Goal: Information Seeking & Learning: Learn about a topic

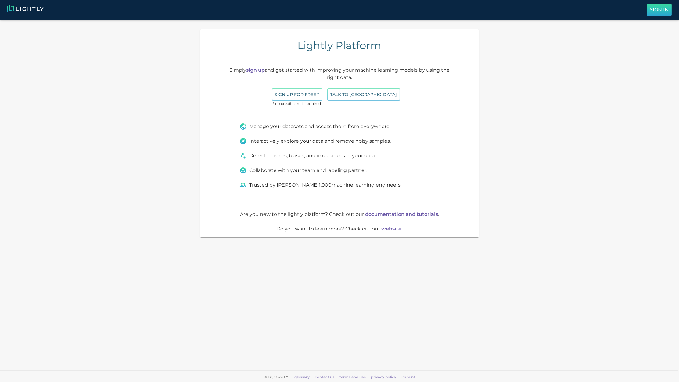
click at [658, 9] on p "Sign In" at bounding box center [659, 9] width 19 height 7
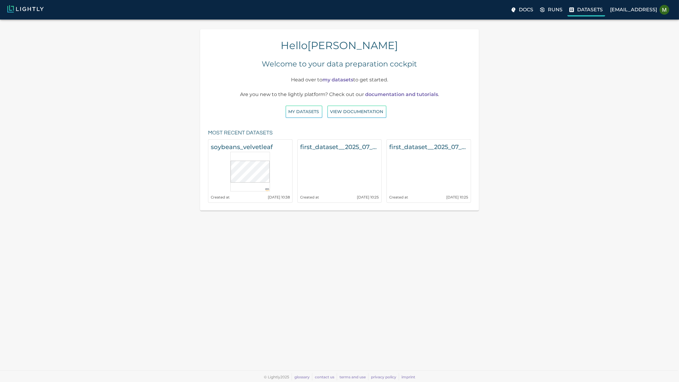
click at [577, 12] on p "Datasets" at bounding box center [590, 9] width 26 height 7
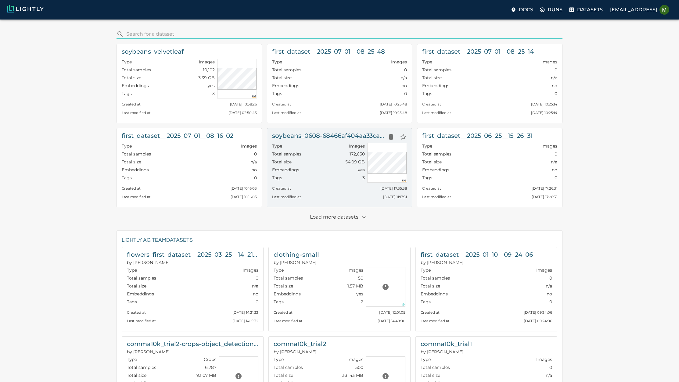
click at [327, 140] on h6 "soybeans_0608-68466af404aa33cae55f6201_nrg_jpg" at bounding box center [328, 136] width 113 height 10
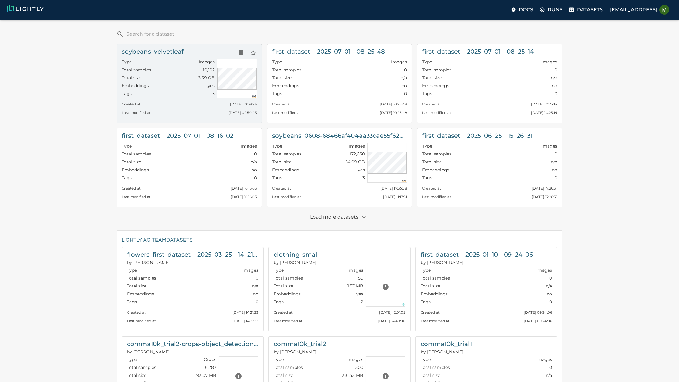
click at [160, 63] on div "Type Images" at bounding box center [168, 63] width 93 height 8
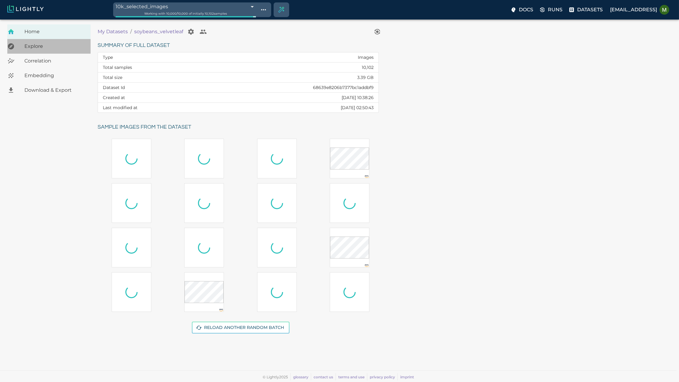
click at [57, 50] on div "Explore" at bounding box center [48, 46] width 83 height 15
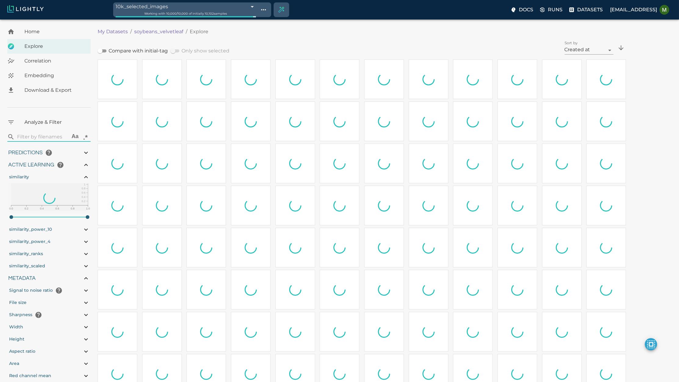
type input "1.05492056999144"
type input "13.4059205699914"
type input "10.019021987915"
type input "87.691021987915"
type input "1.05492056999144"
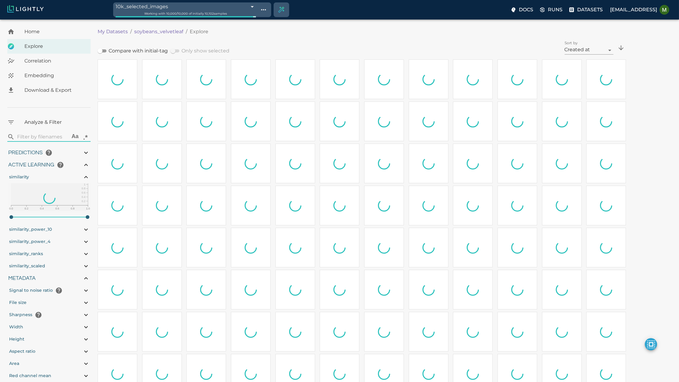
type input "13.4059205699914"
type input "10.019021987915"
type input "87.691021987915"
type input "1.05492056999144"
type input "13.4059205699914"
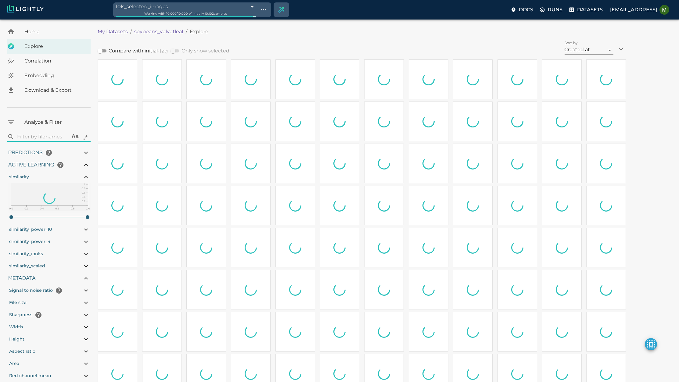
type input "10.019021987915"
type input "87.691021987915"
type input "1.05492056999144"
type input "13.4059205699914"
type input "10.019021987915"
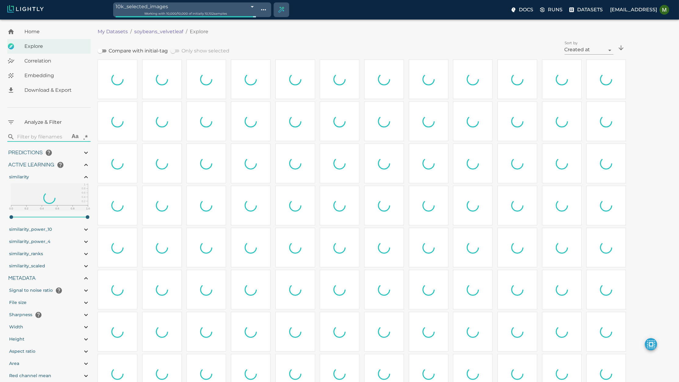
type input "87.691021987915"
type input "1.05492056999144"
type input "13.4059205699914"
type input "10.019021987915"
type input "87.691021987915"
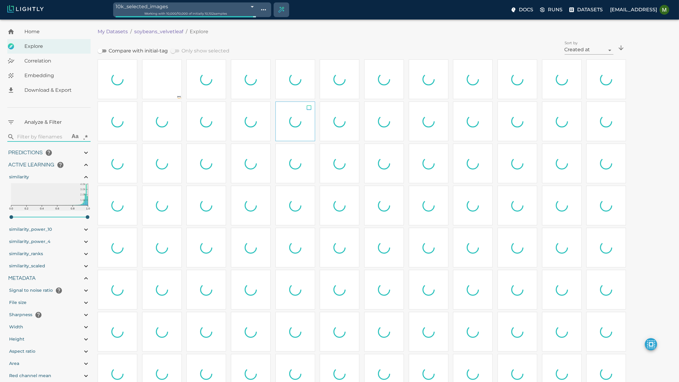
type input "1.05492056999144"
type input "13.4059205699914"
type input "10.019021987915"
type input "87.691021987915"
type input "1.05492056999144"
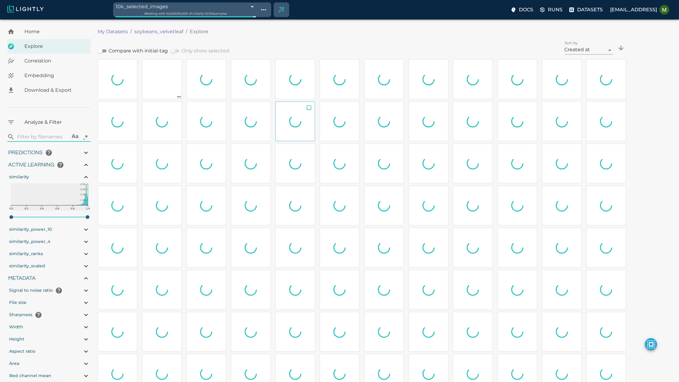
type input "13.4059205699914"
type input "10.019021987915"
type input "87.691021987915"
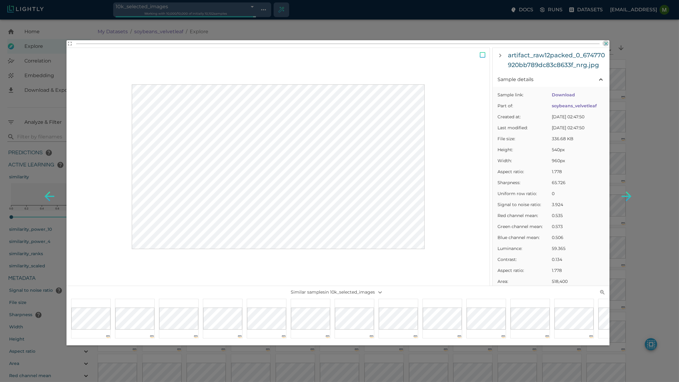
click at [605, 44] on icon "button" at bounding box center [606, 44] width 6 height 6
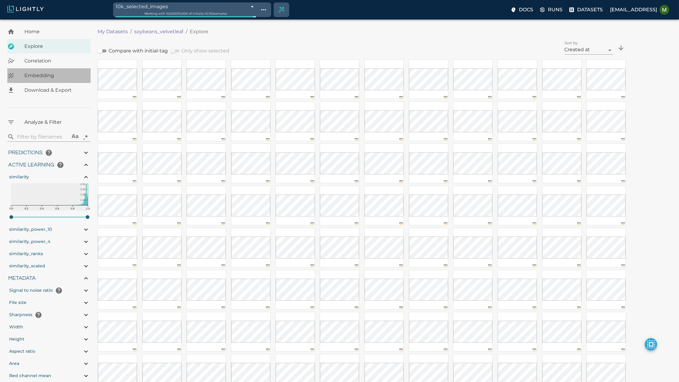
click at [55, 75] on span "Embedding" at bounding box center [54, 75] width 61 height 7
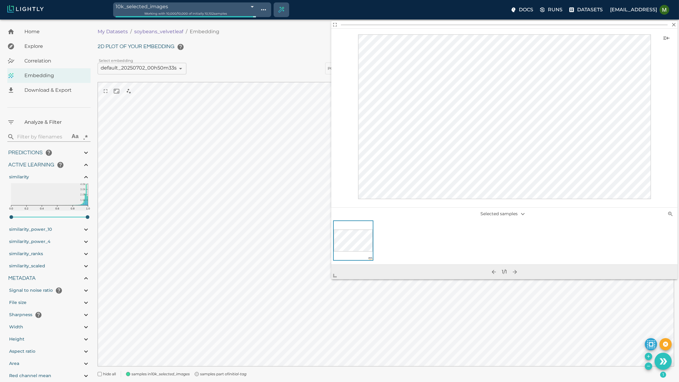
drag, startPoint x: 438, startPoint y: 203, endPoint x: 336, endPoint y: 279, distance: 127.1
click at [336, 279] on span at bounding box center [337, 273] width 12 height 12
click at [674, 25] on icon "button" at bounding box center [674, 25] width 6 height 6
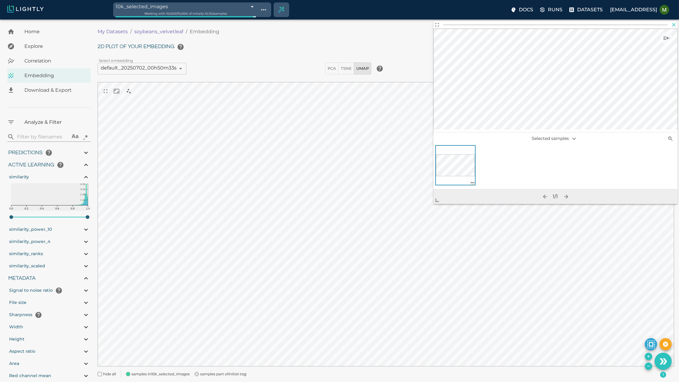
click at [675, 24] on icon "button" at bounding box center [674, 25] width 4 height 4
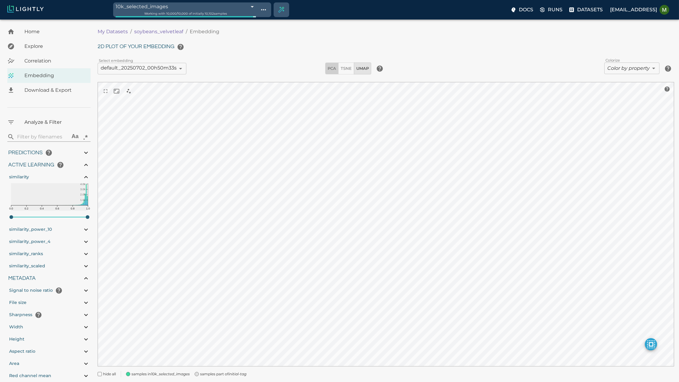
click at [334, 66] on span "PCA" at bounding box center [332, 68] width 9 height 7
click at [346, 65] on span "TSNE" at bounding box center [346, 68] width 11 height 7
click at [367, 66] on span "UMAP" at bounding box center [362, 68] width 13 height 7
click at [329, 70] on span "PCA" at bounding box center [332, 68] width 9 height 7
click at [360, 63] on button "UMAP" at bounding box center [362, 69] width 17 height 12
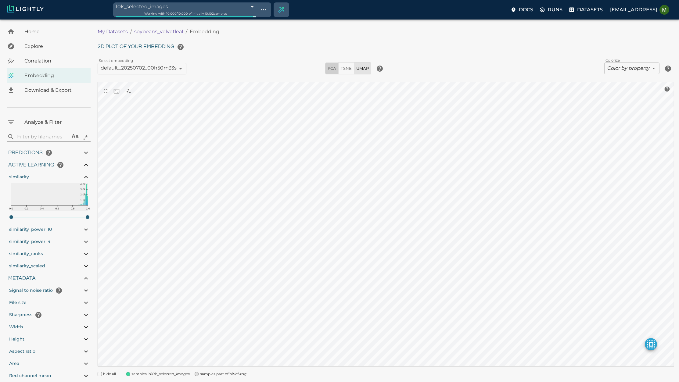
click at [333, 68] on span "PCA" at bounding box center [332, 68] width 9 height 7
click at [347, 68] on span "TSNE" at bounding box center [346, 68] width 11 height 7
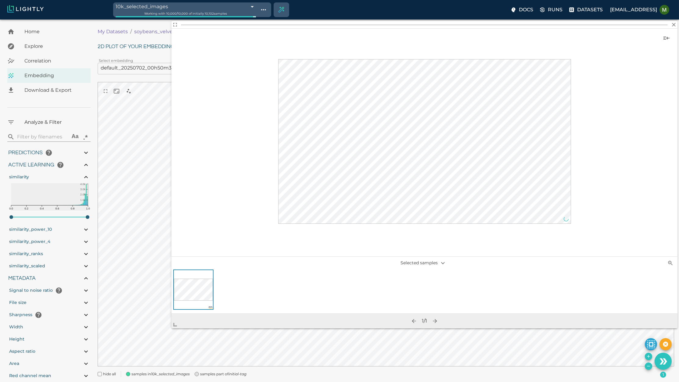
drag, startPoint x: 437, startPoint y: 201, endPoint x: 175, endPoint y: 325, distance: 290.1
click at [175, 325] on span at bounding box center [177, 322] width 12 height 12
click at [674, 25] on icon "button" at bounding box center [674, 25] width 6 height 6
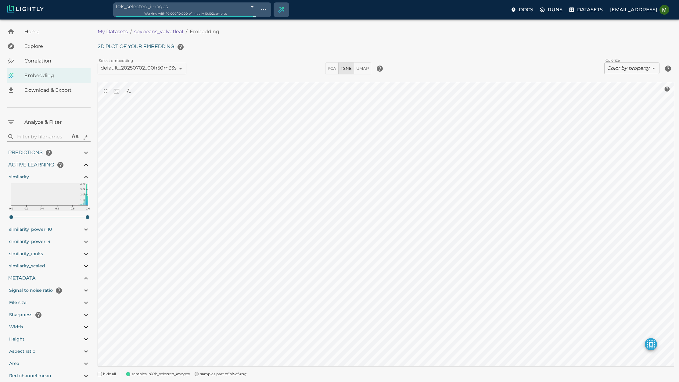
click at [466, 61] on div "2D plot of your embedding Select embedding default_20250702_00h50m33s 6864825ee…" at bounding box center [386, 209] width 577 height 336
click at [43, 61] on span "Correlation" at bounding box center [54, 60] width 61 height 7
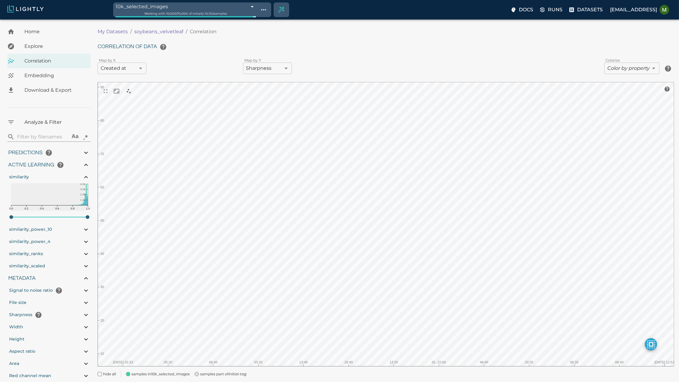
click at [44, 74] on span "Embedding" at bounding box center [54, 75] width 61 height 7
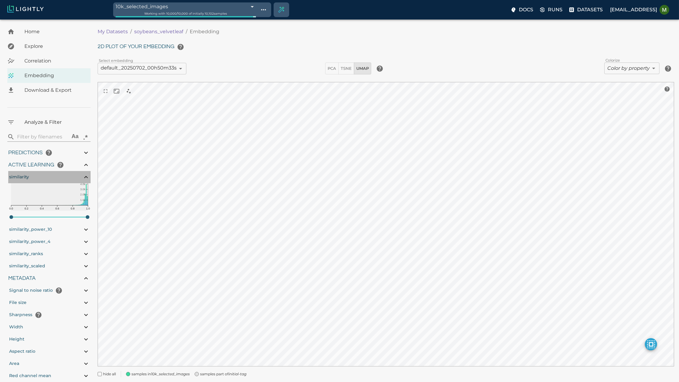
click at [81, 176] on div "similarity" at bounding box center [49, 177] width 82 height 12
type input "1.05492056999144"
type input "13.4059205699914"
type input "10.019021987915"
type input "87.691021987915"
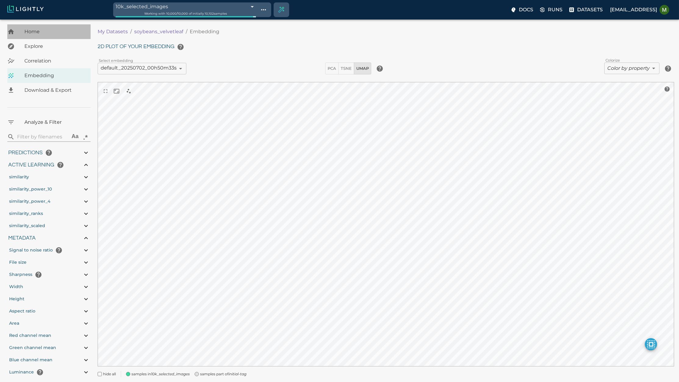
click at [56, 36] on div "Home" at bounding box center [48, 31] width 83 height 15
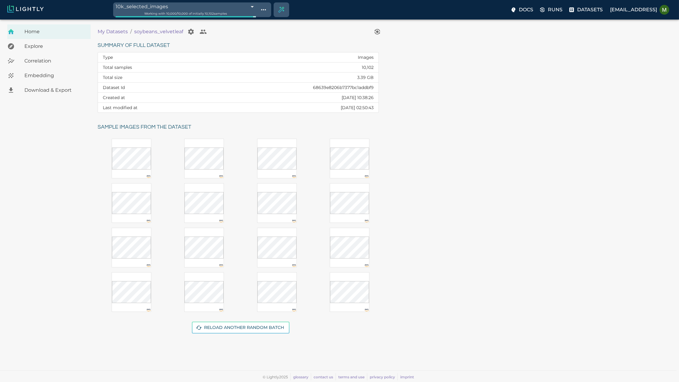
click at [42, 75] on span "Embedding" at bounding box center [54, 75] width 61 height 7
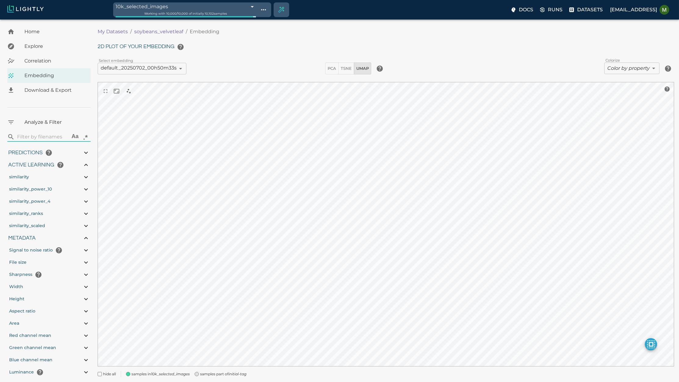
type input "1.05492056999144"
type input "13.4059205699914"
type input "10.019021987915"
type input "87.691021987915"
type input "1.05492056999144"
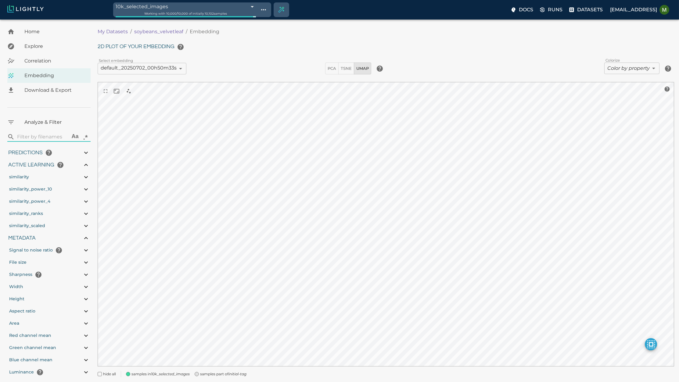
type input "13.4059205699914"
type input "10.019021987915"
type input "87.691021987915"
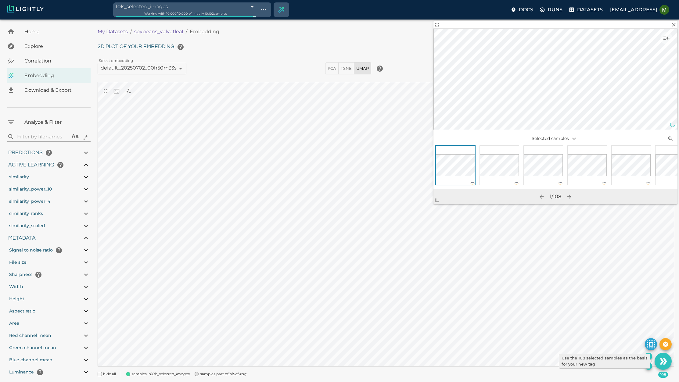
click at [661, 365] on icon "Use the 108 selected samples as the basis for your new tag" at bounding box center [663, 361] width 11 height 11
type input "1.05492056999144"
type input "13.4059205699914"
type input "10.019021987915"
type input "87.691021987915"
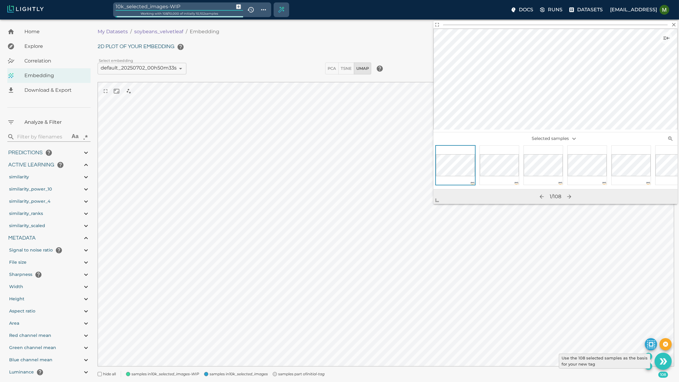
type input "1.05492056999144"
type input "13.4059205699914"
type input "10.019021987915"
type input "87.691021987915"
type input "1.05492056999144"
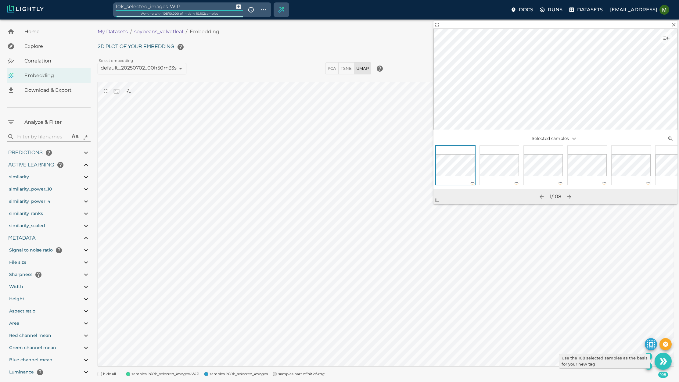
type input "13.4059205699914"
type input "10.019021987915"
type input "87.691021987915"
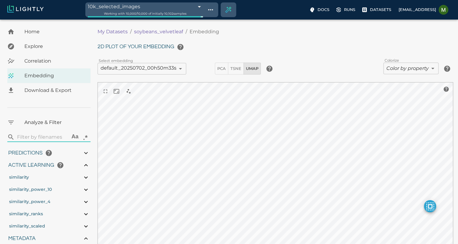
type input "1.05492056999144"
type input "13.4059205699914"
type input "10.019021987915"
type input "87.691021987915"
type input "1.05492056999144"
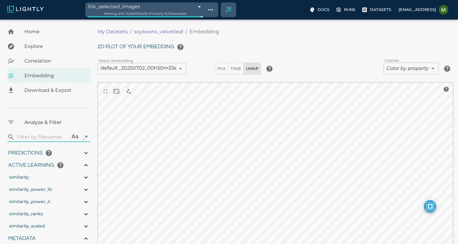
type input "13.4059205699914"
type input "10.019021987915"
type input "87.691021987915"
type input "1.05492056999144"
type input "13.4059205699914"
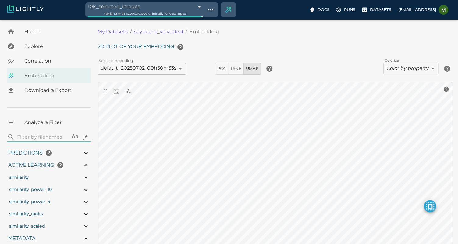
type input "10.019021987915"
type input "87.691021987915"
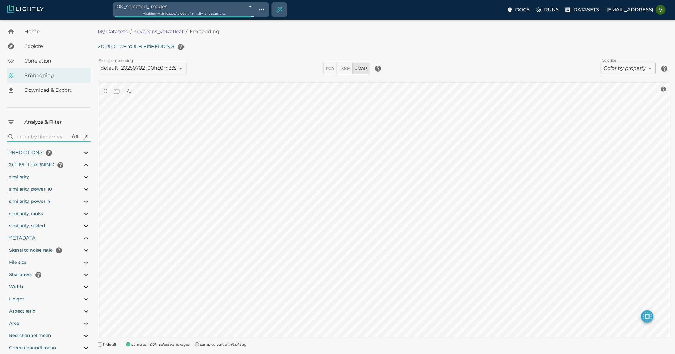
click at [56, 63] on span "Correlation" at bounding box center [54, 60] width 61 height 7
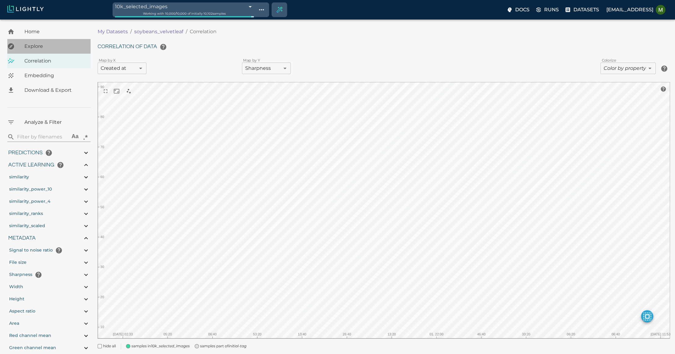
click at [72, 45] on span "Explore" at bounding box center [54, 46] width 61 height 7
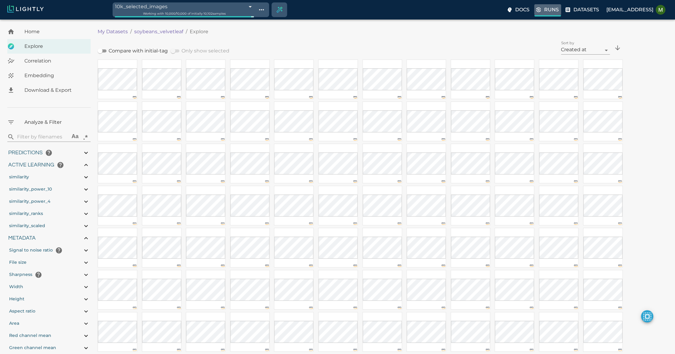
click at [458, 13] on p "Runs" at bounding box center [551, 9] width 15 height 7
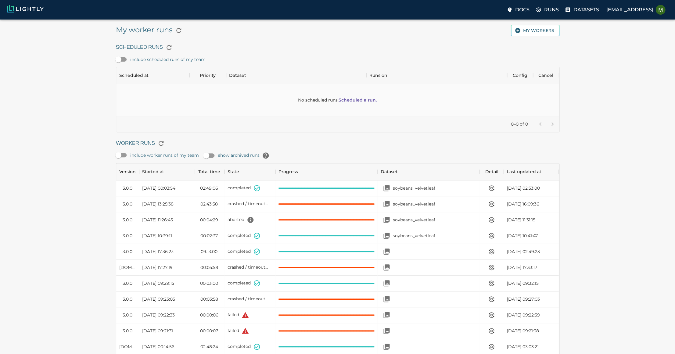
scroll to position [1, 0]
click at [367, 99] on link "Scheduled a run." at bounding box center [358, 100] width 38 height 6
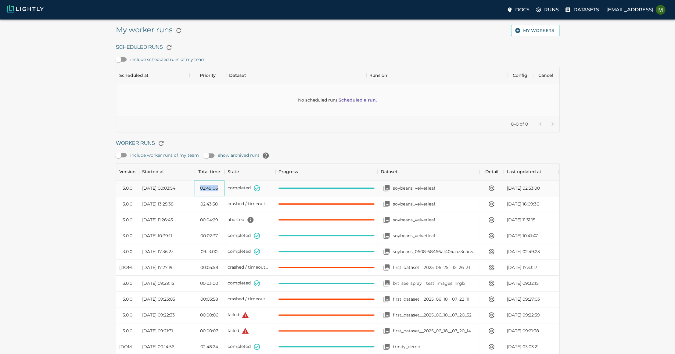
drag, startPoint x: 200, startPoint y: 185, endPoint x: 223, endPoint y: 185, distance: 22.6
click at [223, 185] on div "02:49:06" at bounding box center [209, 189] width 31 height 16
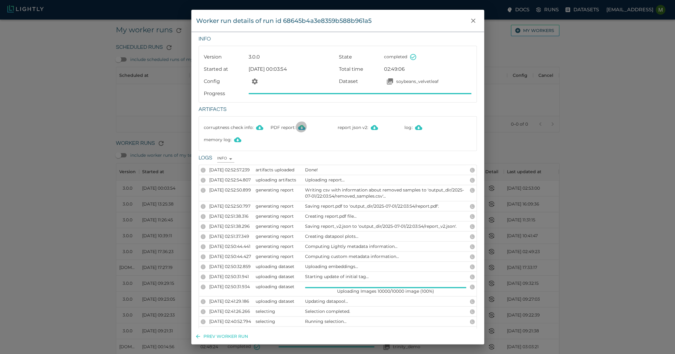
click at [302, 124] on icon "Download PDF report" at bounding box center [301, 127] width 7 height 7
click at [458, 19] on icon "close" at bounding box center [473, 21] width 4 height 4
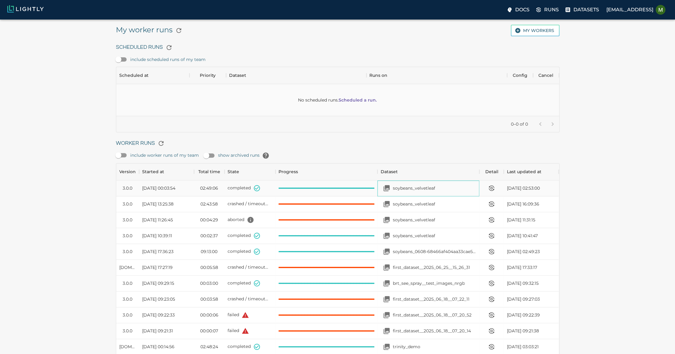
click at [404, 186] on p "soybeans_velvetleaf" at bounding box center [414, 188] width 42 height 6
click at [407, 185] on p "soybeans_velvetleaf" at bounding box center [414, 188] width 42 height 6
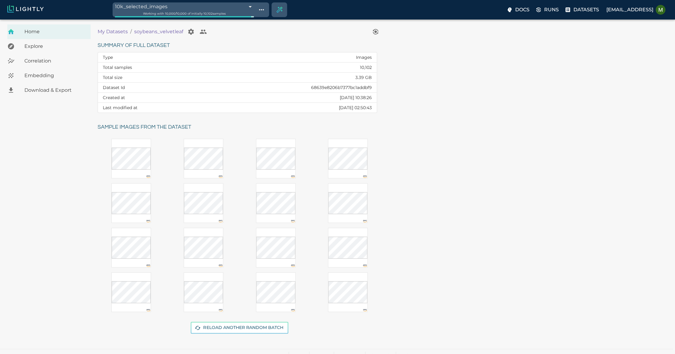
click at [58, 47] on span "Explore" at bounding box center [54, 46] width 61 height 7
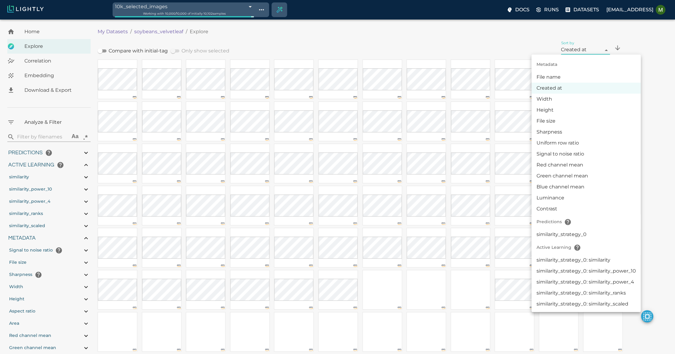
type input "1.05492056999144"
type input "13.4059205699914"
type input "10.019021987915"
type input "87.691021987915"
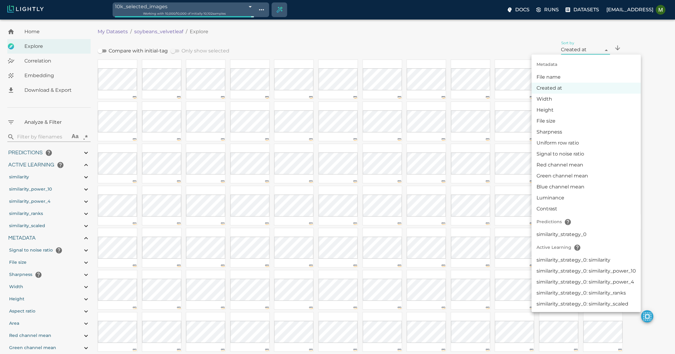
type input "1.05492056999144"
type input "13.4059205699914"
type input "10.019021987915"
type input "87.691021987915"
type input "1.05492056999144"
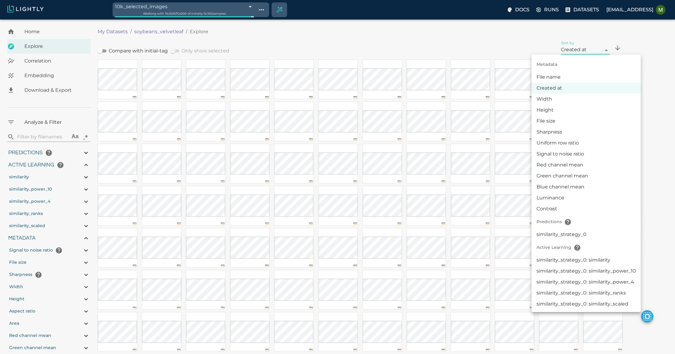
type input "13.4059205699914"
type input "10.019021987915"
type input "87.691021987915"
click at [567, 131] on li "Sharpness" at bounding box center [585, 132] width 109 height 11
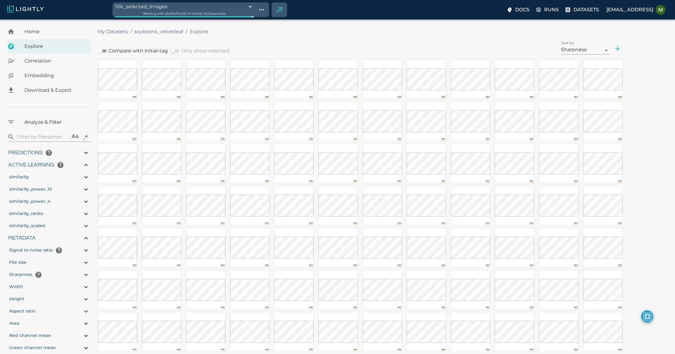
click at [617, 48] on icon "sort descending" at bounding box center [617, 47] width 7 height 7
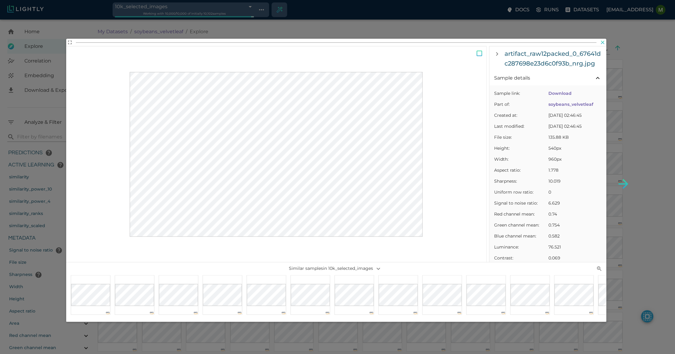
click at [602, 42] on icon "button" at bounding box center [602, 42] width 6 height 6
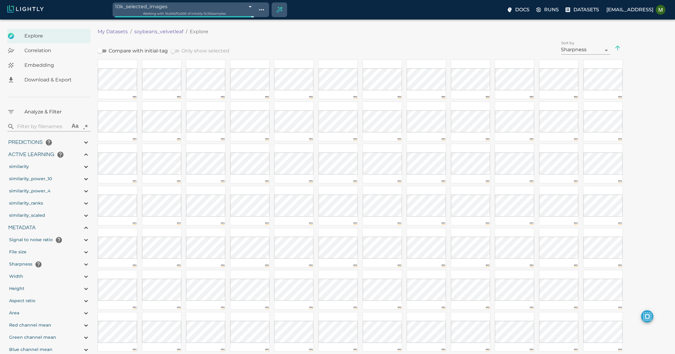
scroll to position [19, 0]
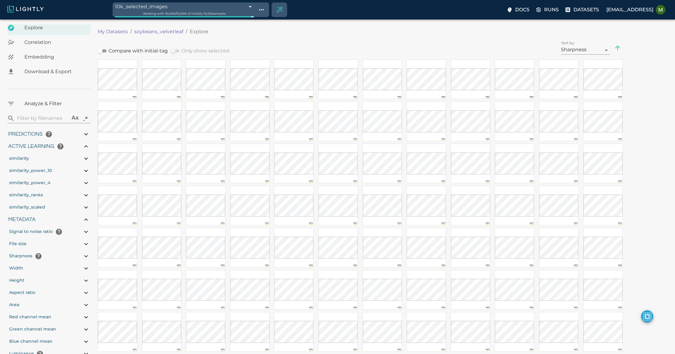
click at [54, 258] on div "Sharpness" at bounding box center [49, 256] width 82 height 12
type input "1.05492056999144"
type input "13.4059205699914"
type input "10.019021987915"
type input "87.691021987915"
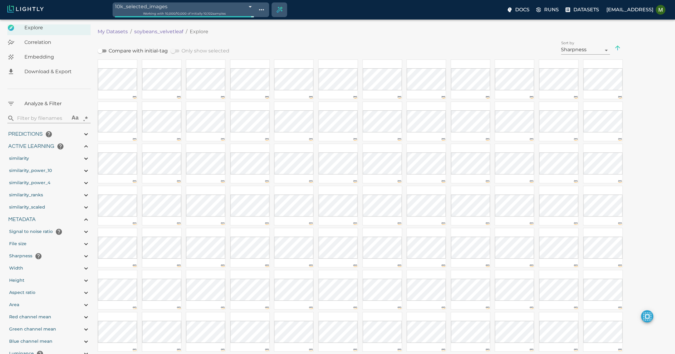
type input "10.019021987915"
type input "87.691021987915"
type input "1.05492056999144"
type input "13.4059205699914"
type input "10.019021987915"
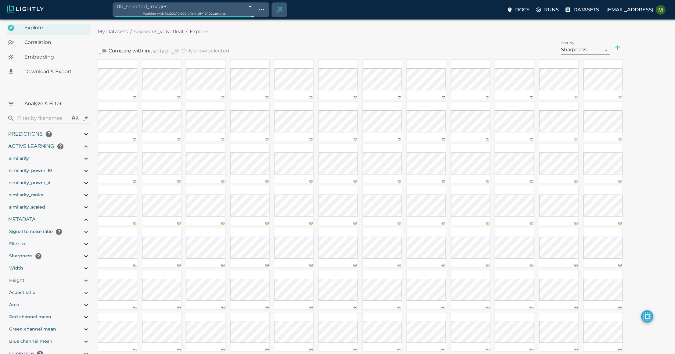
type input "87.691021987915"
type input "1.05492056999144"
type input "13.4059205699914"
type input "10.019021987915"
type input "87.691021987915"
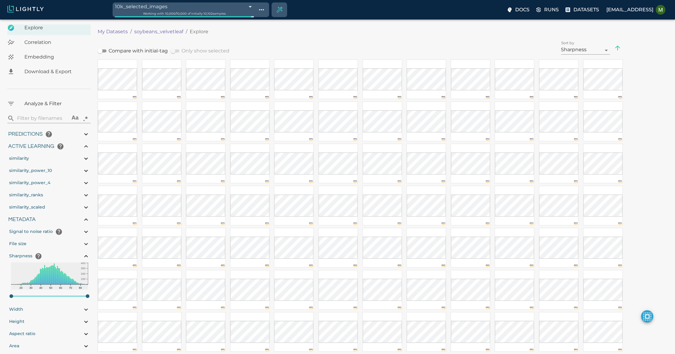
type input "1.05492056999144"
type input "13.4059205699914"
type input "10.019021987915"
type input "87.691021987915"
type input "10.019021987915"
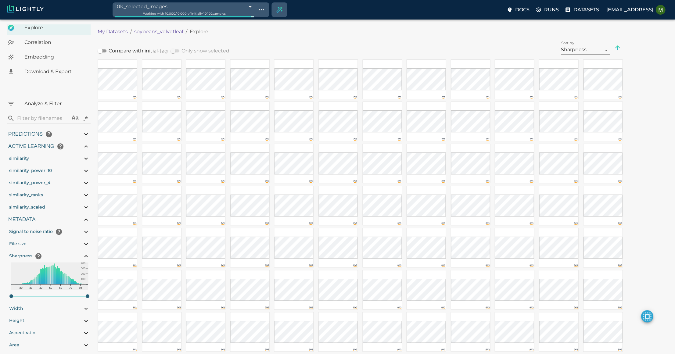
type input "87.691021987915"
type input "10.019021987915"
type input "87.691021987915"
type input "10.019021987915"
type input "87.691021987915"
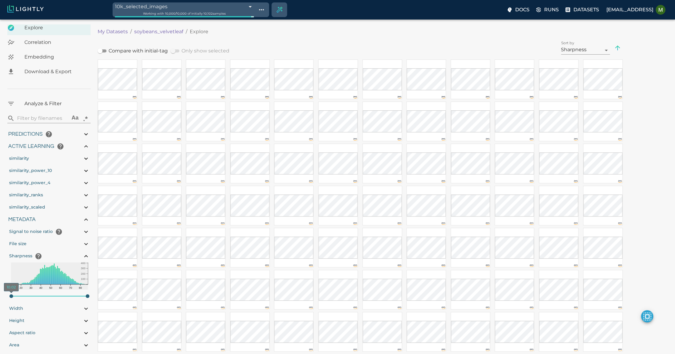
type input "10.019021987915"
type input "87.691021987915"
type input "10.019021987915"
type input "87.691021987915"
type input "10.257021987915"
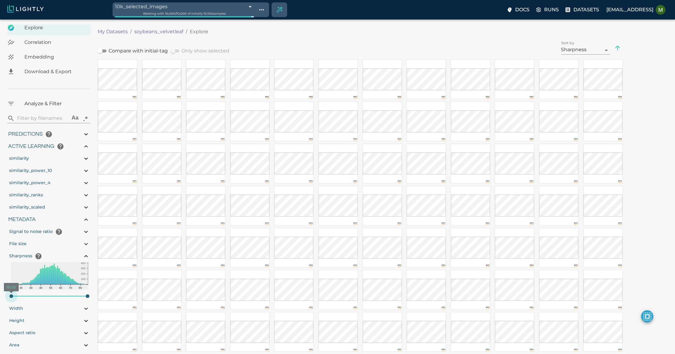
type input "87.691021987915"
type input "1.05492056999144"
type input "13.4059205699914"
type input "10.844021987915"
type input "87.691021987915"
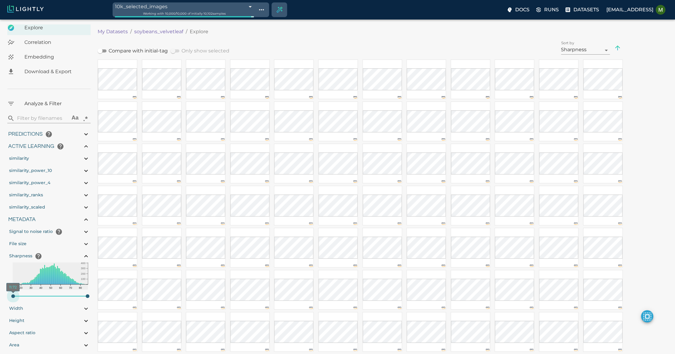
type input "1.05492056999144"
type input "13.4059205699914"
type input "11.724021987915"
type input "87.691021987915"
type input "1.05492056999144"
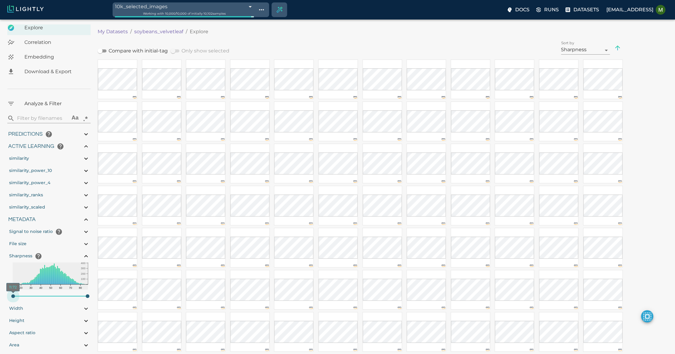
type input "13.4059205699914"
type input "14.950021987915"
type input "87.691021987915"
type input "1.05492056999144"
type input "13.4059205699914"
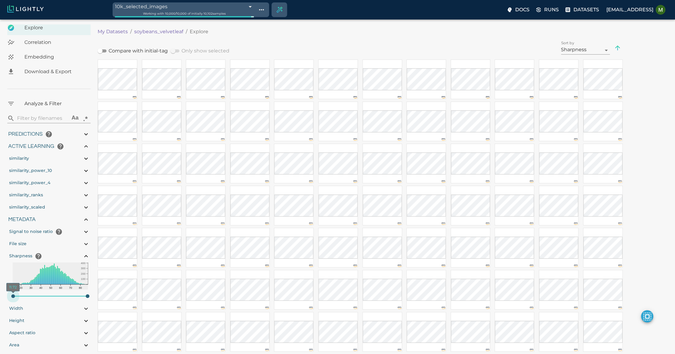
type input "17.590021987915"
type input "87.691021987915"
type input "1.05492056999144"
type input "13.4059205699914"
type input "18.470021987915"
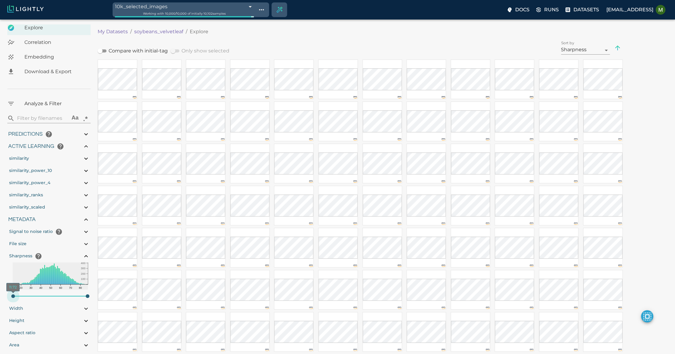
type input "87.691021987915"
type input "1.05492056999144"
type input "13.4059205699914"
type input "19.350021987915"
type input "87.691021987915"
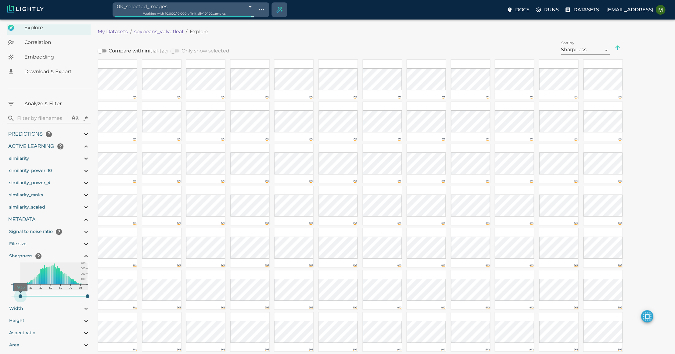
type input "1.05492056999144"
type input "13.4059205699914"
type input "20.229021987915"
type input "87.691021987915"
type input "1.05492056999144"
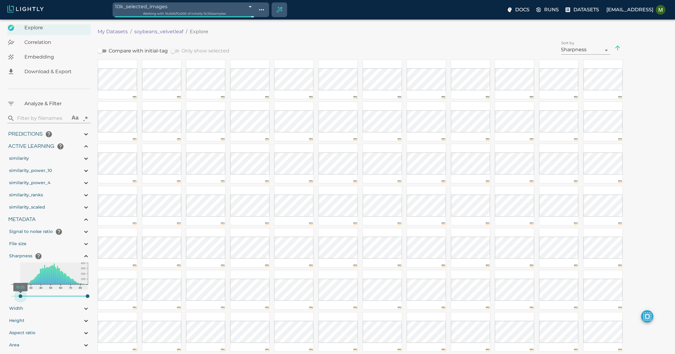
type input "13.4059205699914"
type input "21.109021987915"
type input "87.691021987915"
type input "1.05492056999144"
type input "13.4059205699914"
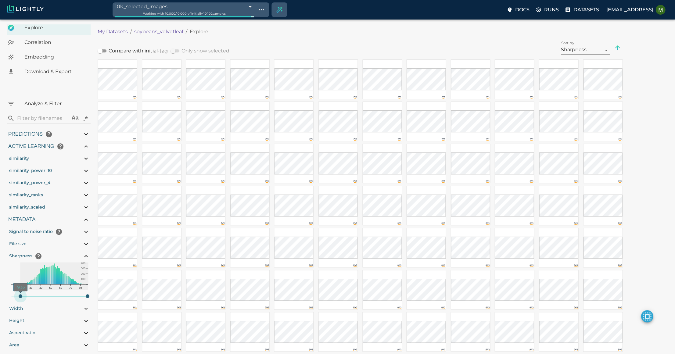
type input "21.403021987915"
type input "87.691021987915"
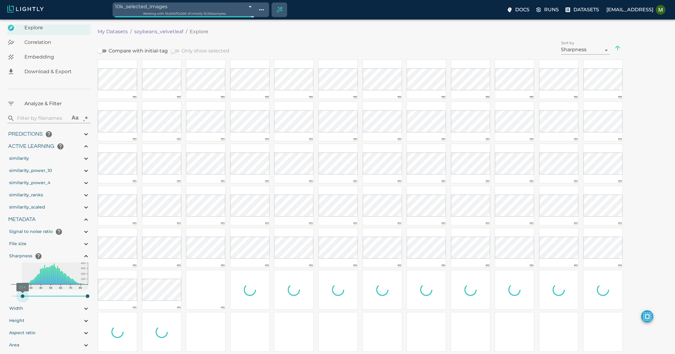
type input "1.05492056999144"
type input "13.4059205699914"
type input "21.696021987915"
type input "87.691021987915"
type input "1.05492056999144"
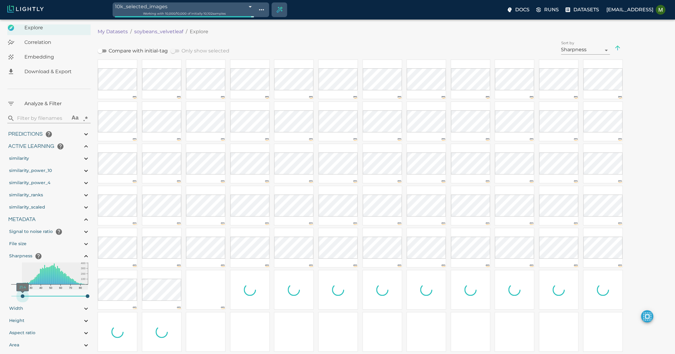
type input "13.4059205699914"
type input "21.696021987915"
type input "87.691021987915"
type input "1.05492056999144"
type input "13.4059205699914"
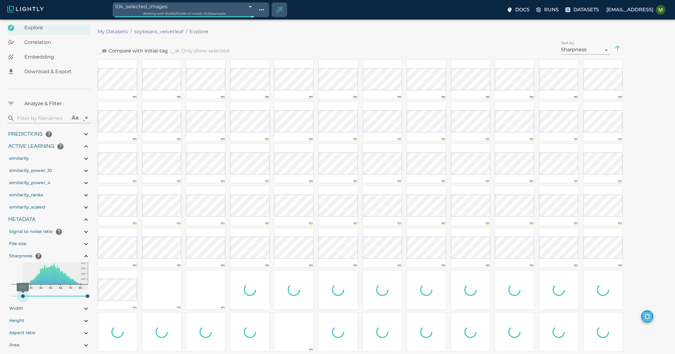
type input "23.749021987915"
type input "87.691021987915"
type input "1.05492056999144"
type input "13.4059205699914"
type input "24.042021987915"
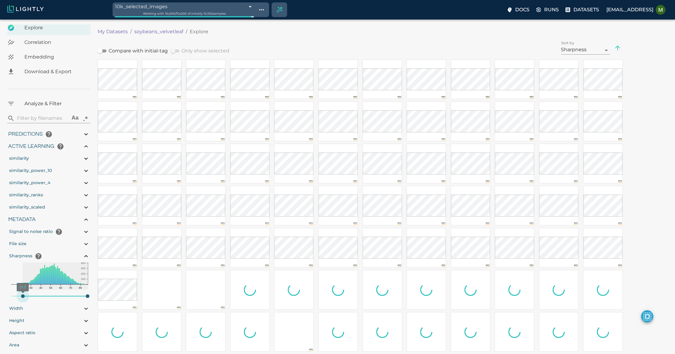
type input "87.691021987915"
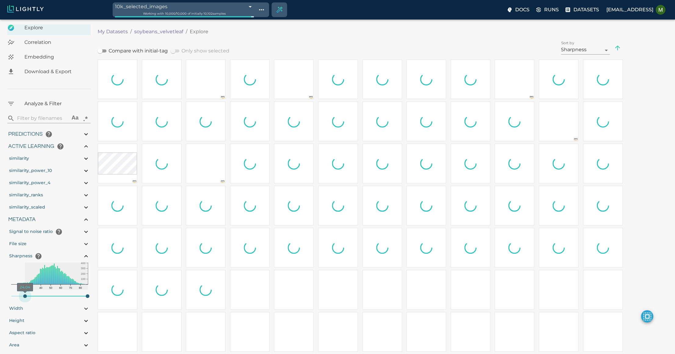
type input "1.05492056999144"
type input "13.4059205699914"
type input "24.922021987915"
type input "87.691021987915"
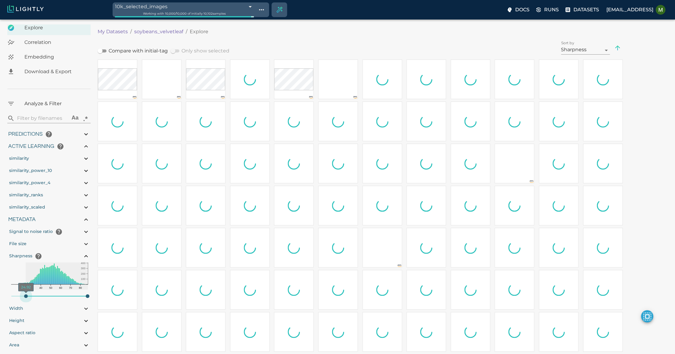
type input "1.05492056999144"
type input "13.4059205699914"
type input "24.922021987915"
type input "87.691021987915"
type input "1.05492056999144"
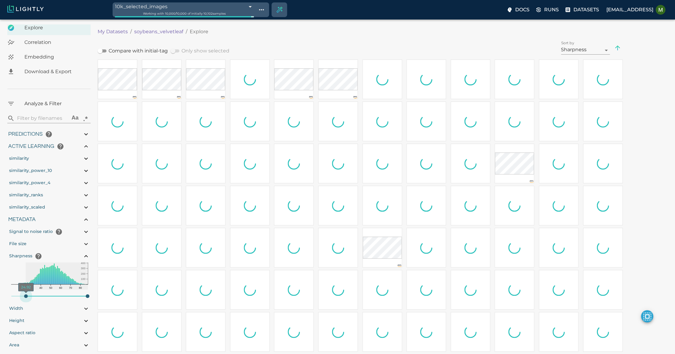
type input "13.4059205699914"
type input "24.922021987915"
type input "87.691021987915"
type input "1.05492056999144"
type input "13.4059205699914"
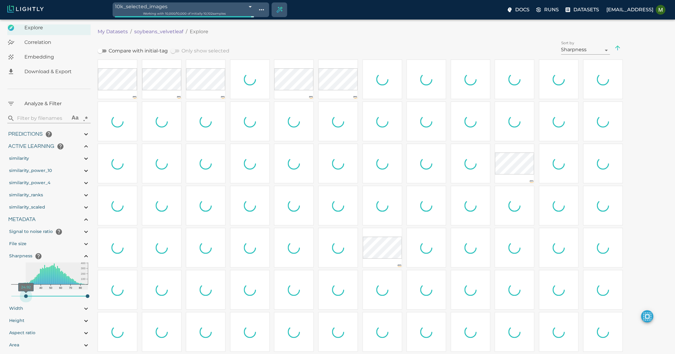
type input "24.922021987915"
type input "87.691021987915"
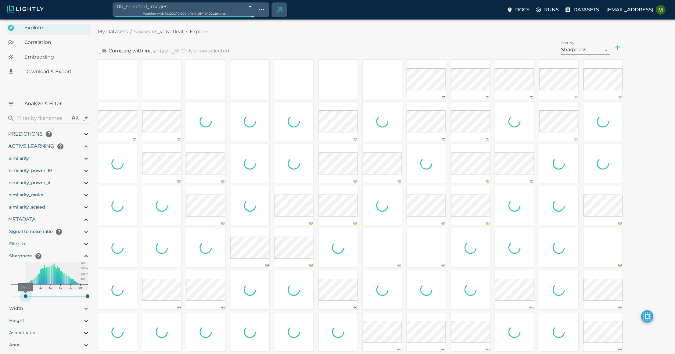
type input "24.629021987915"
type input "87.691021987915"
type input "1.05492056999144"
type input "13.4059205699914"
type input "24.629021987915"
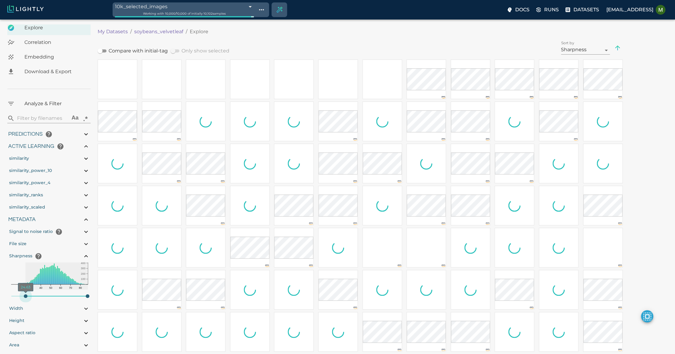
type input "87.691021987915"
type input "1.05492056999144"
type input "13.4059205699914"
type input "24.336021987915"
type input "87.691021987915"
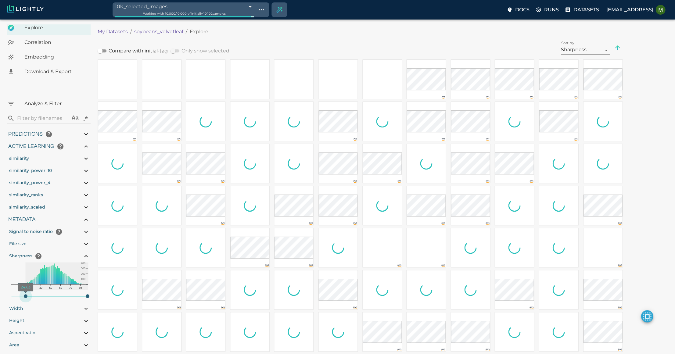
type input "1.05492056999144"
type input "13.4059205699914"
type input "24.336021987915"
type input "87.691021987915"
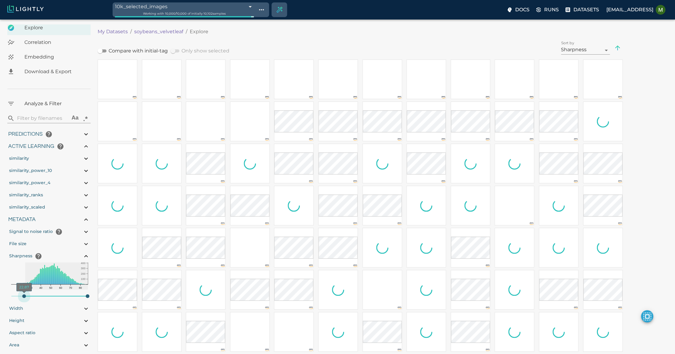
type input "1.05492056999144"
type input "13.4059205699914"
type input "22.869021987915"
type input "87.691021987915"
type input "1.05492056999144"
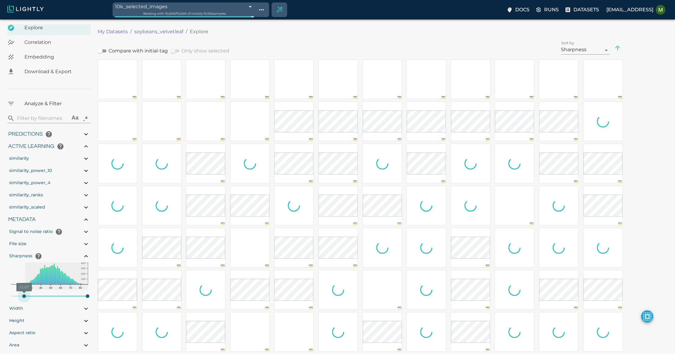
type input "13.4059205699914"
type input "22.576021987915"
type input "87.691021987915"
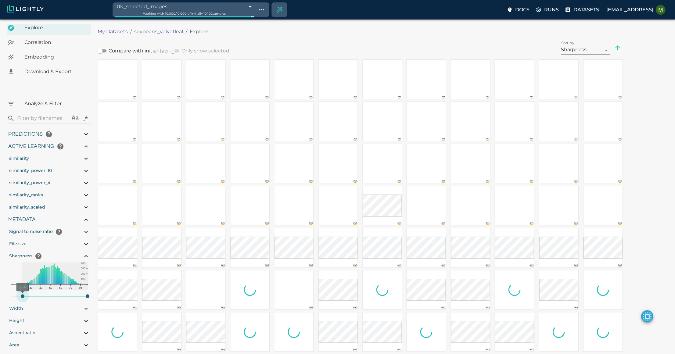
type input "1.05492056999144"
type input "13.4059205699914"
type input "21.403021987915"
type input "87.691021987915"
type input "1.05492056999144"
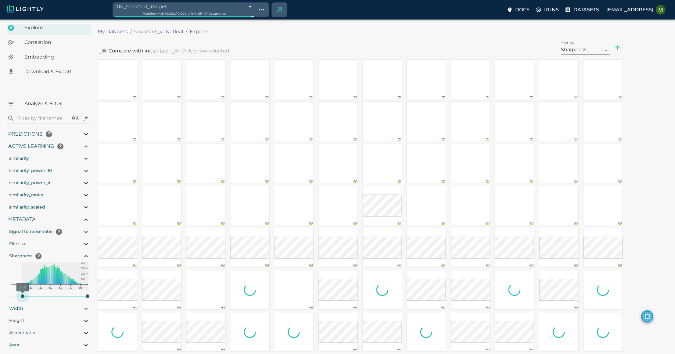
type input "13.4059205699914"
type input "21.403021987915"
type input "87.691021987915"
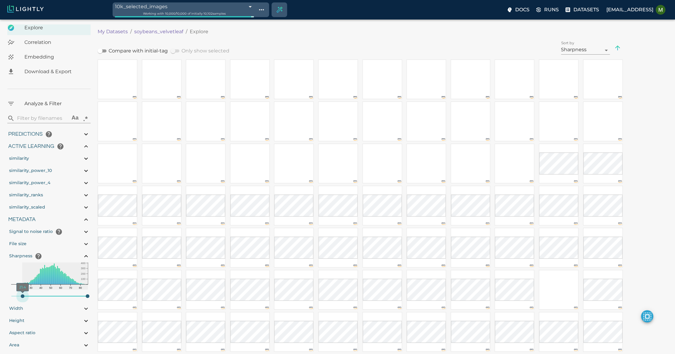
type input "1.05492056999144"
type input "13.4059205699914"
type input "21.403021987915"
type input "87.691021987915"
type input "1.05492056999144"
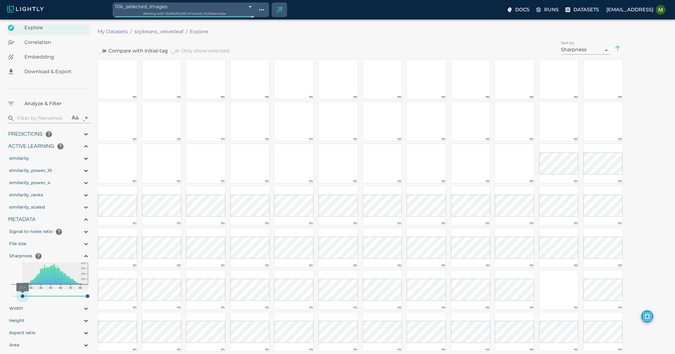
type input "13.4059205699914"
type input "21.403021987915"
type input "87.691021987915"
type input "1.05492056999144"
type input "13.4059205699914"
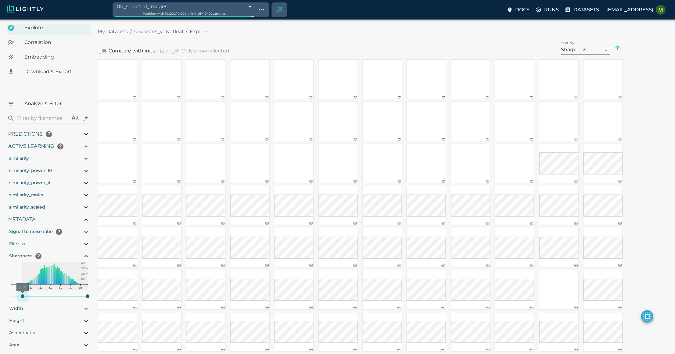
type input "21.403021987915"
type input "87.691021987915"
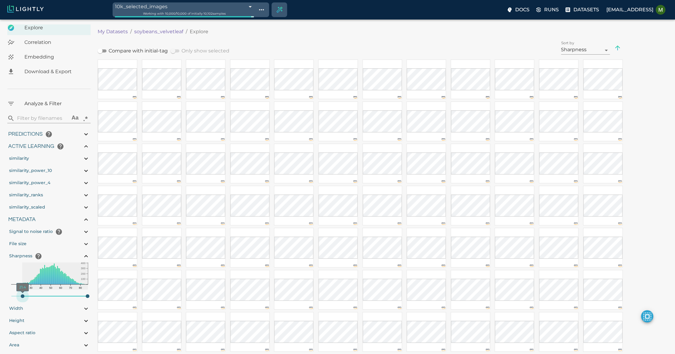
drag, startPoint x: 11, startPoint y: 297, endPoint x: 23, endPoint y: 297, distance: 12.2
click at [23, 298] on span "21.4" at bounding box center [23, 296] width 4 height 4
type input "21.403021987915"
type input "87.691021987915"
type input "21.403021987915"
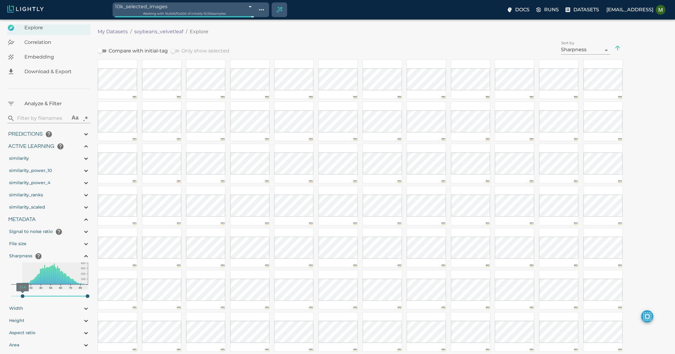
type input "87.691021987915"
type input "21.403021987915"
type input "87.691021987915"
type input "21.403021987915"
type input "87.691021987915"
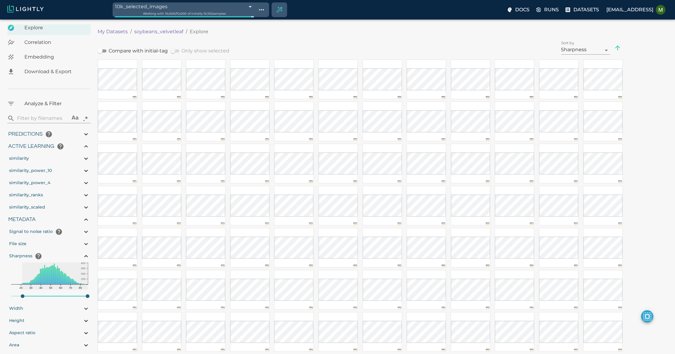
click at [46, 56] on span "Embedding" at bounding box center [54, 56] width 61 height 7
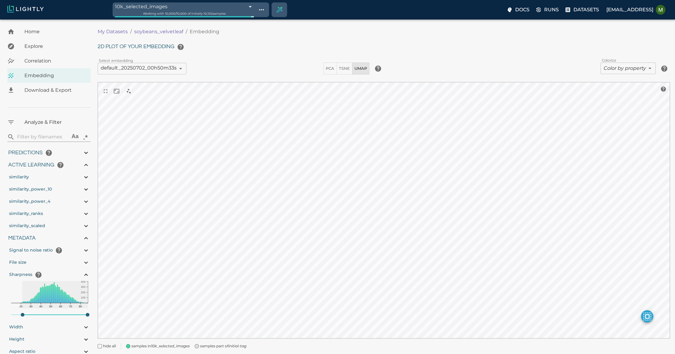
click at [39, 48] on span "Explore" at bounding box center [54, 46] width 61 height 7
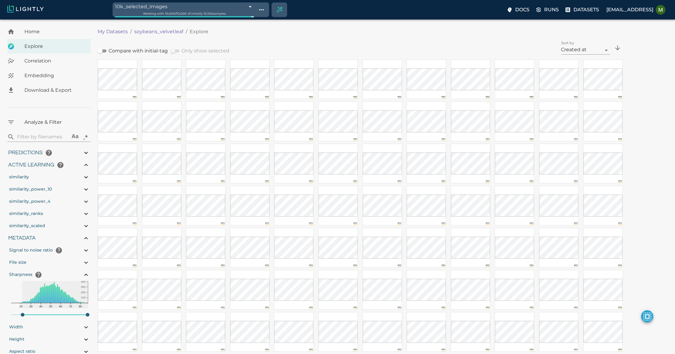
click at [40, 136] on input "search" at bounding box center [42, 137] width 50 height 10
type input "s"
type input "1.05492056999144"
type input "13.4059205699914"
type input "21.403021987915"
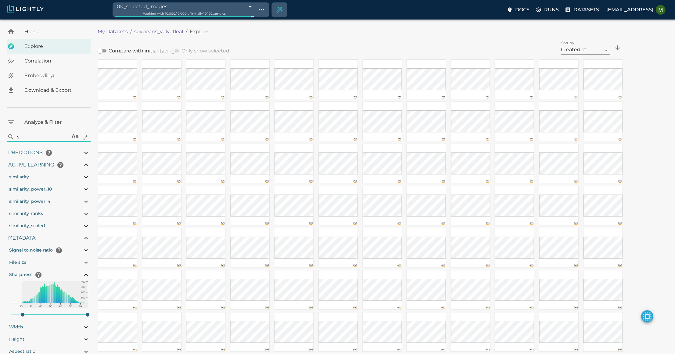
type input "87.691021987915"
type input "sh"
type input "1.05492056999144"
type input "13.4059205699914"
type input "21.403021987915"
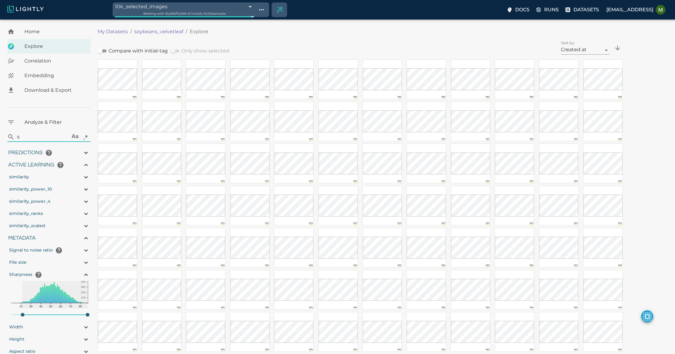
type input "87.691021987915"
type input "1.05492056999144"
type input "13.4059205699914"
type input "21.403021987915"
type input "87.691021987915"
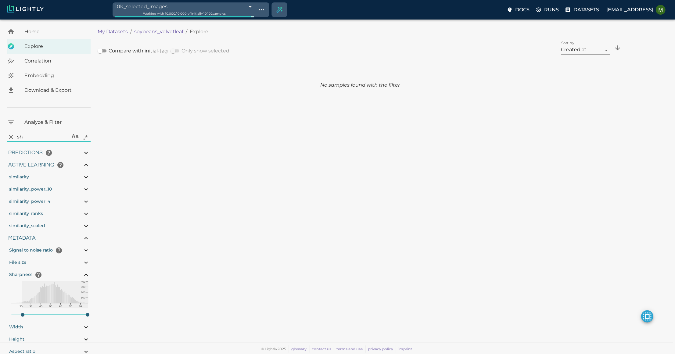
type input "1.05492056999144"
type input "13.4059205699914"
type input "21.403021987915"
type input "87.691021987915"
type input "sha"
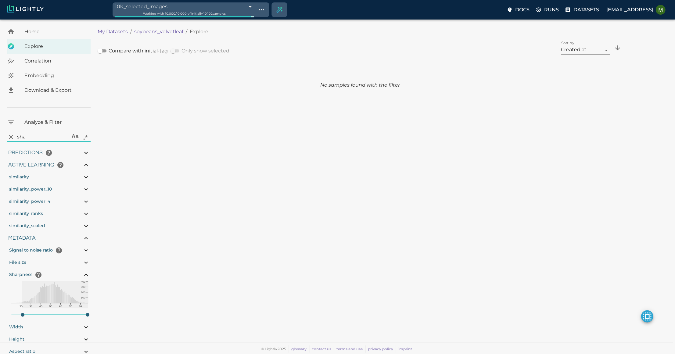
type input "1.05492056999144"
type input "13.4059205699914"
type input "21.403021987915"
type input "87.691021987915"
type input "1.05492056999144"
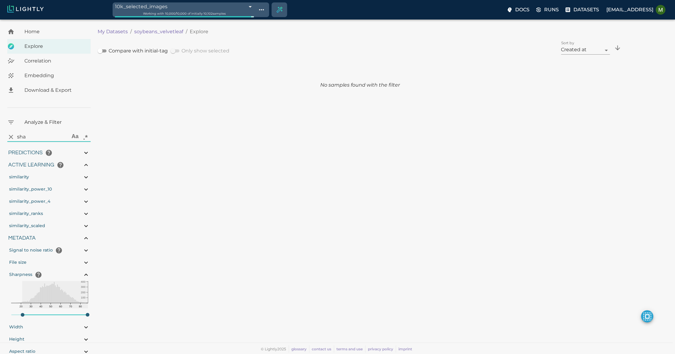
type input "13.4059205699914"
type input "21.403021987915"
type input "87.691021987915"
type input "shad"
type input "1.05492056999144"
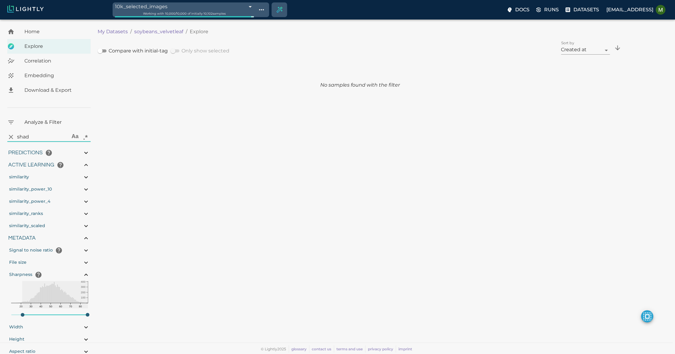
type input "13.4059205699914"
type input "21.403021987915"
type input "87.691021987915"
type input "1.05492056999144"
type input "13.4059205699914"
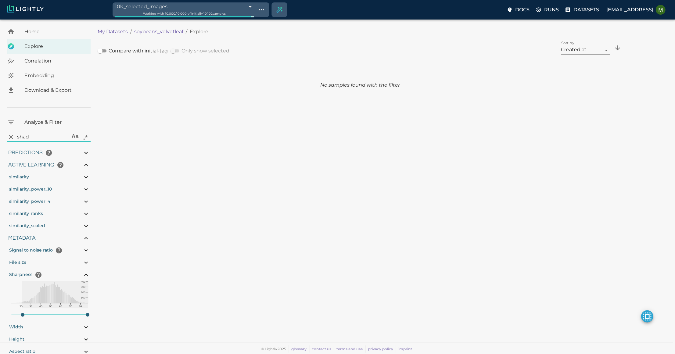
type input "21.403021987915"
type input "87.691021987915"
type input "shado"
type input "1.05492056999144"
type input "13.4059205699914"
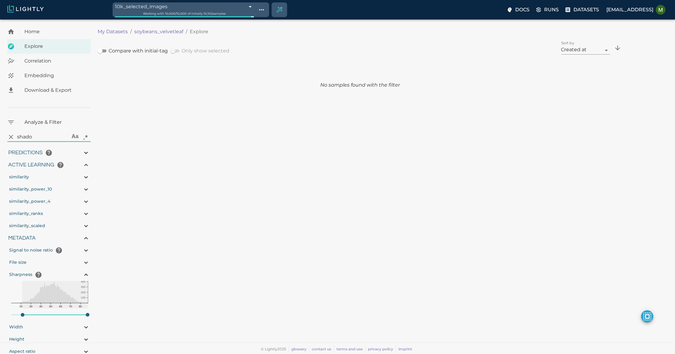
type input "21.403021987915"
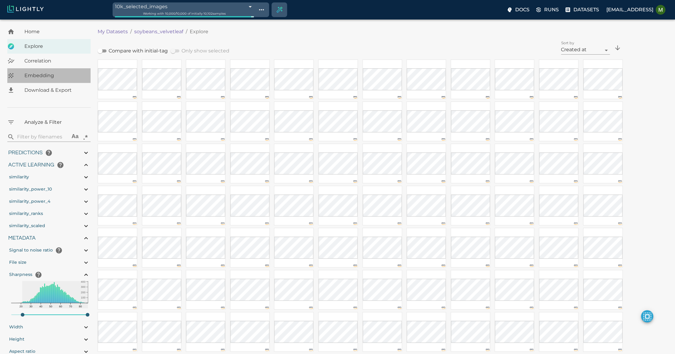
click at [38, 69] on div "Embedding" at bounding box center [48, 75] width 83 height 15
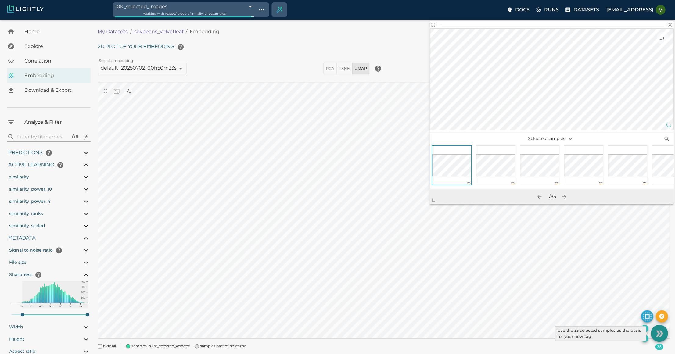
click at [654, 334] on icon "Use the 35 selected samples as the basis for your new tag" at bounding box center [659, 333] width 11 height 11
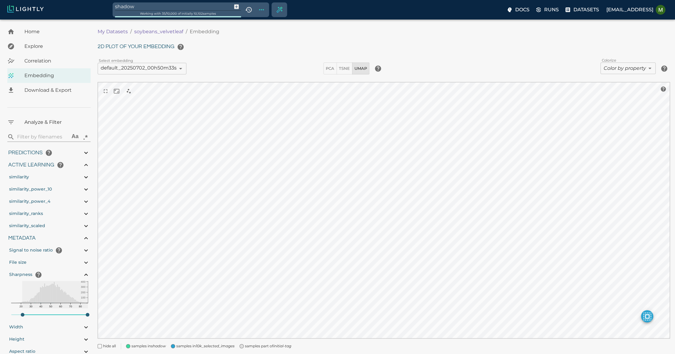
click at [263, 9] on icon "Show tag tree" at bounding box center [261, 9] width 7 height 7
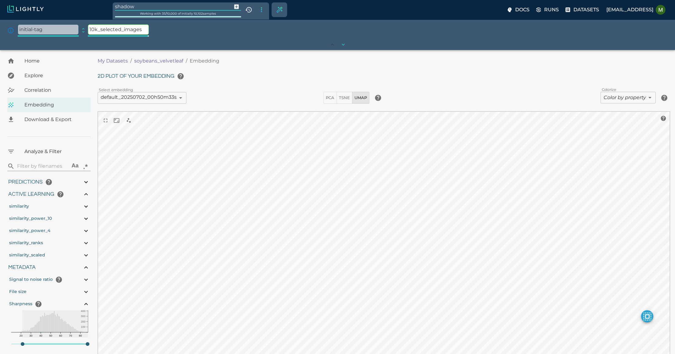
click at [136, 6] on input "shadow" at bounding box center [172, 6] width 114 height 8
drag, startPoint x: 143, startPoint y: 6, endPoint x: 99, endPoint y: 6, distance: 43.3
click at [99, 6] on div "shadow Working with 35 / 10,000 of initially 10,102 samples Docs Runs Datasets …" at bounding box center [337, 10] width 675 height 20
click at [38, 87] on span "Correlation" at bounding box center [54, 90] width 61 height 7
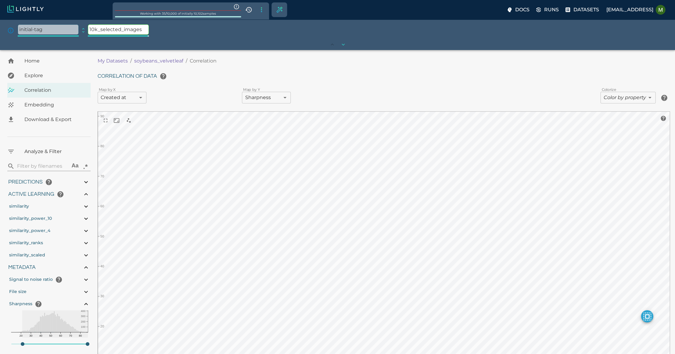
click at [42, 102] on span "Embedding" at bounding box center [54, 104] width 61 height 7
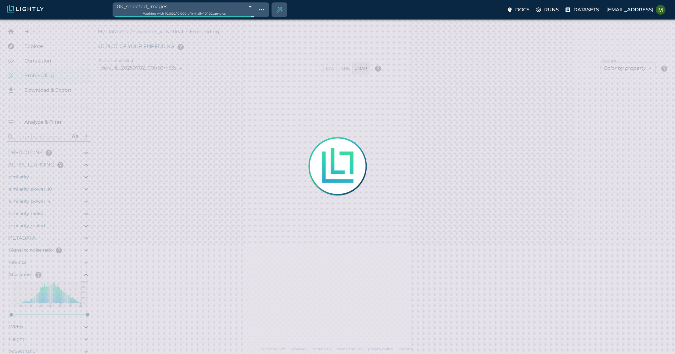
type input "1.05492056999144"
type input "13.4059205699914"
type input "10.019021987915"
type input "87.691021987915"
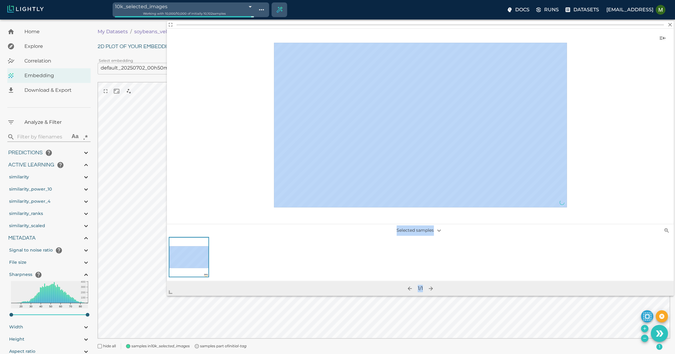
click at [129, 314] on body "10k_selected_images 68648258d98998a8eada83b6 Working with 10,000 / 10,000 of in…" at bounding box center [337, 196] width 675 height 352
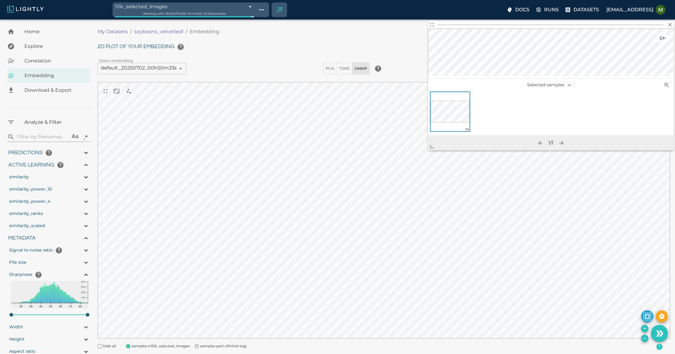
drag, startPoint x: 167, startPoint y: 296, endPoint x: 440, endPoint y: 142, distance: 313.1
click at [440, 142] on span at bounding box center [434, 144] width 12 height 12
click at [42, 49] on span "Explore" at bounding box center [54, 46] width 61 height 7
